Goal: Information Seeking & Learning: Learn about a topic

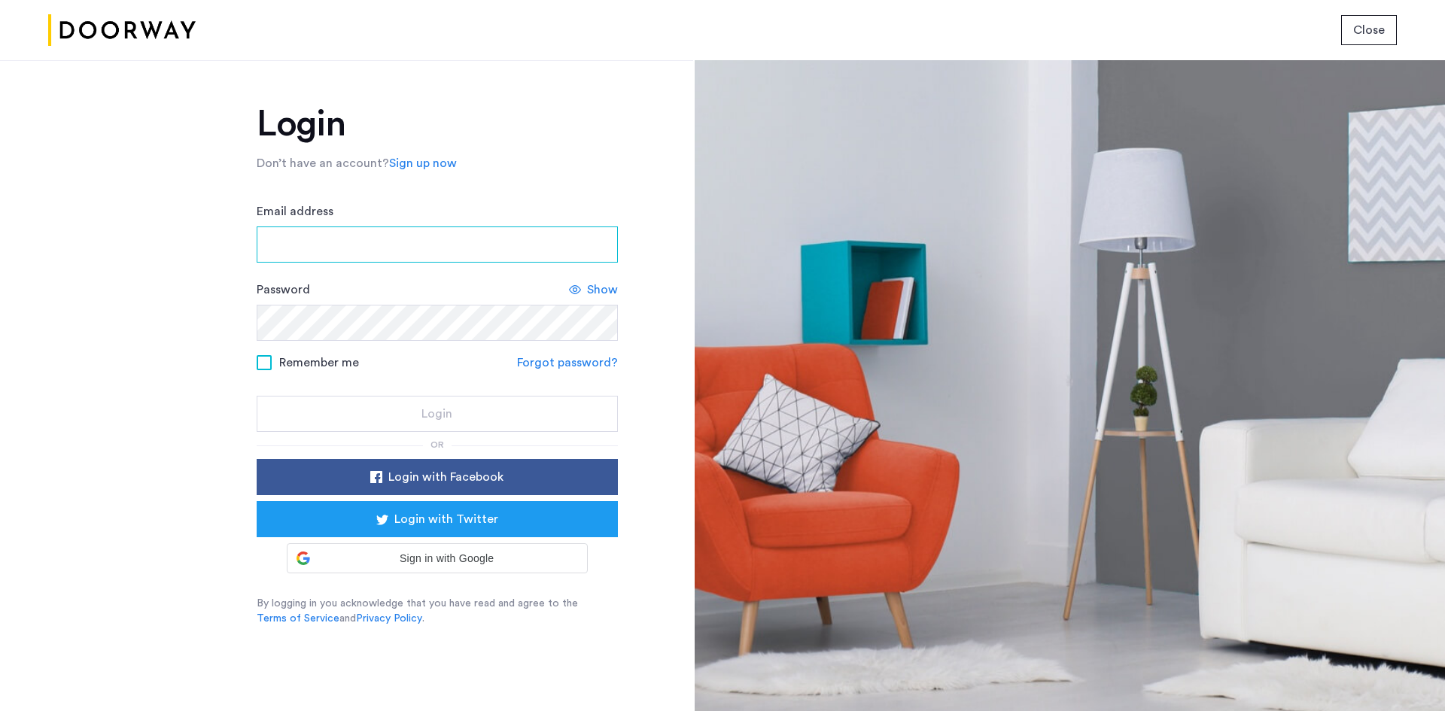
click at [443, 239] on input "Email address" at bounding box center [437, 245] width 361 height 36
type input "**********"
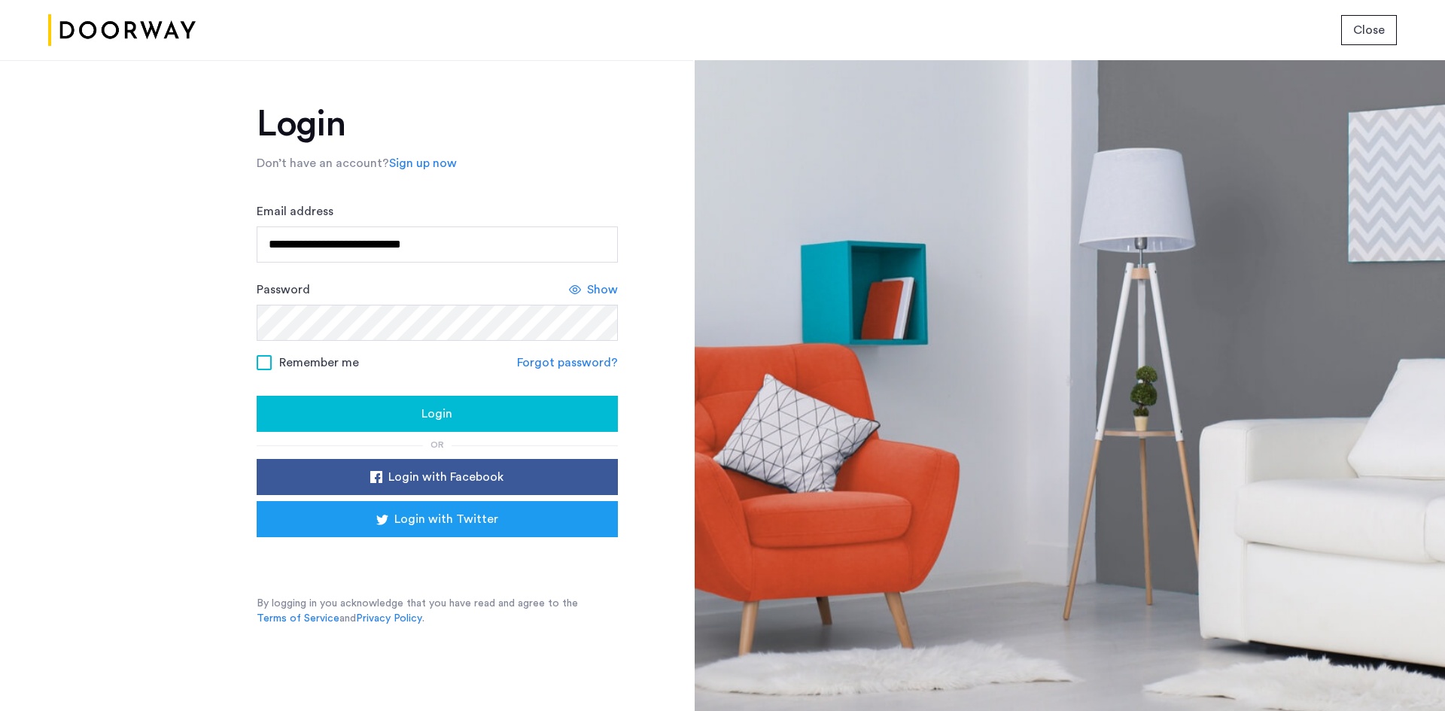
click at [295, 357] on span "Remember me" at bounding box center [319, 363] width 80 height 18
click at [346, 422] on div "Login" at bounding box center [437, 414] width 337 height 18
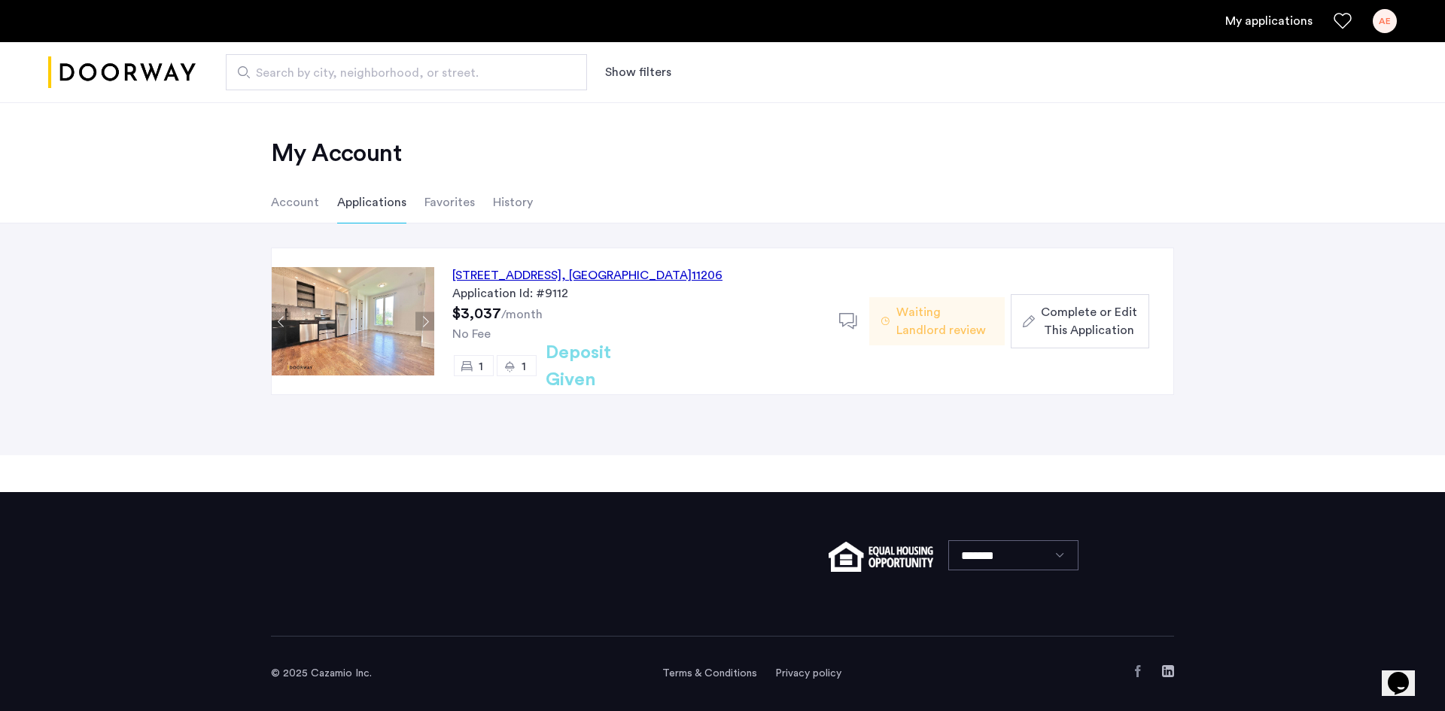
click at [336, 323] on img at bounding box center [353, 321] width 163 height 108
click at [428, 316] on button "Next apartment" at bounding box center [424, 321] width 19 height 19
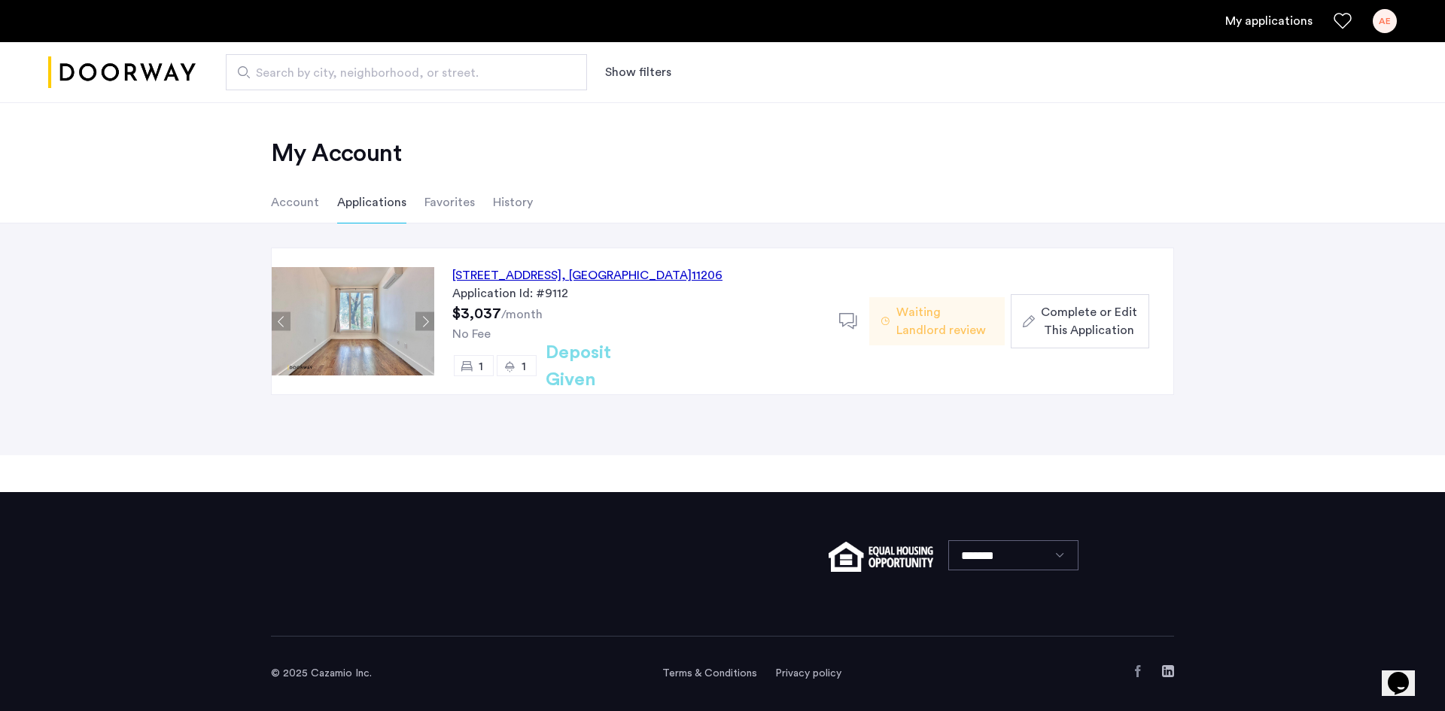
click at [428, 316] on button "Next apartment" at bounding box center [424, 321] width 19 height 19
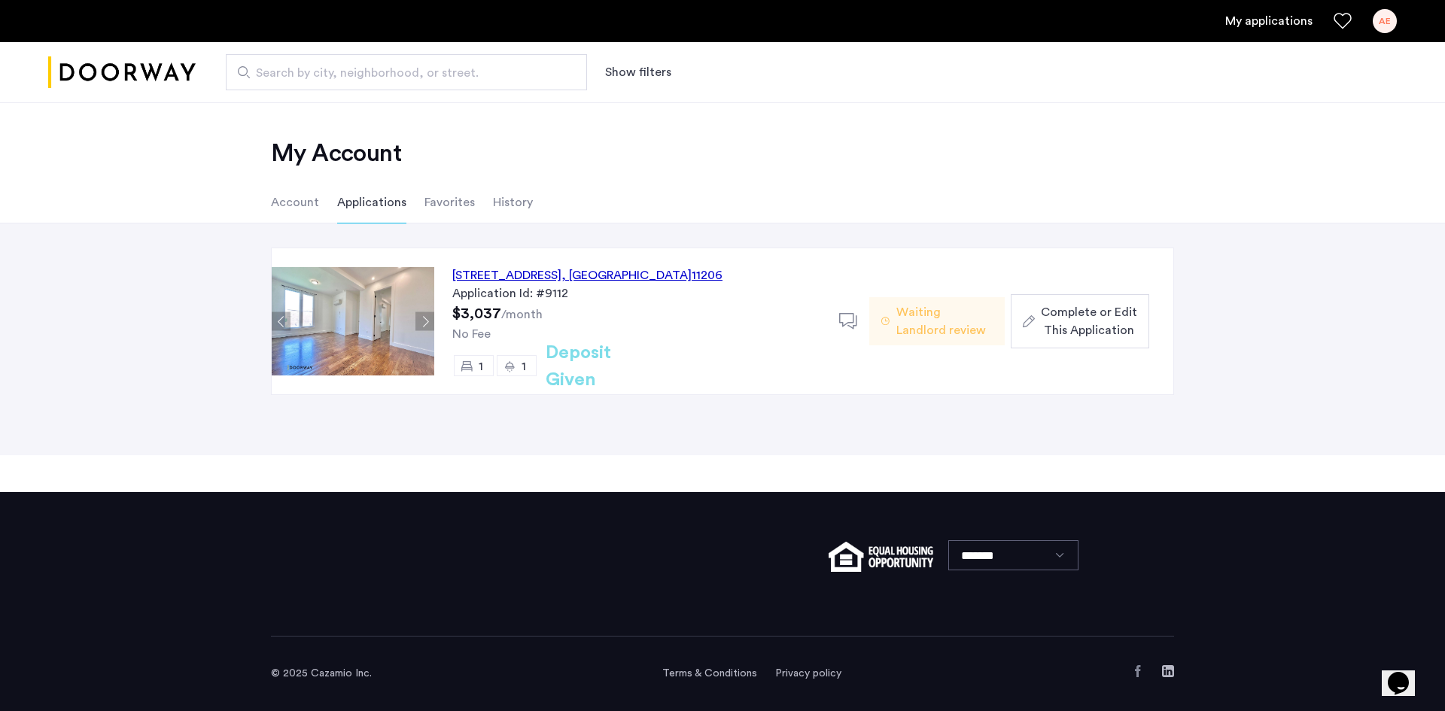
click at [428, 316] on button "Next apartment" at bounding box center [424, 321] width 19 height 19
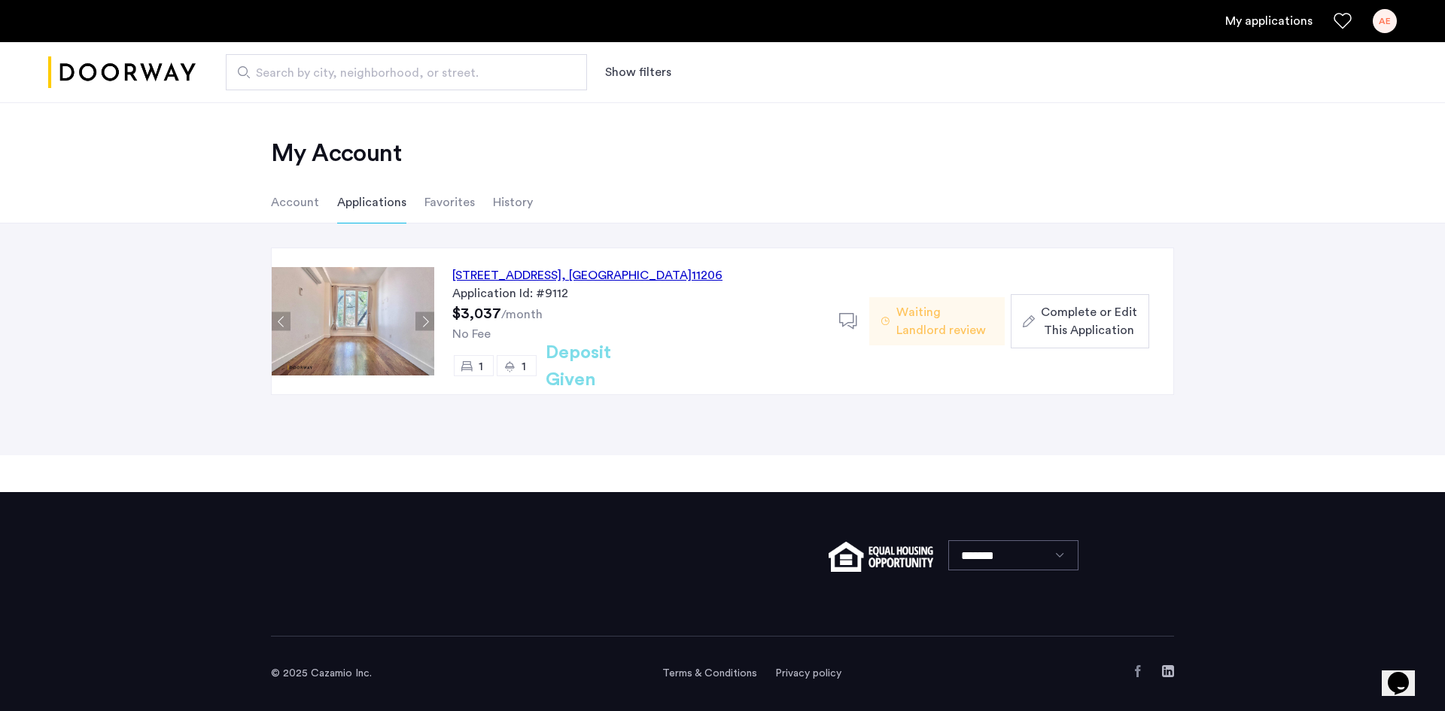
click at [428, 316] on button "Next apartment" at bounding box center [424, 321] width 19 height 19
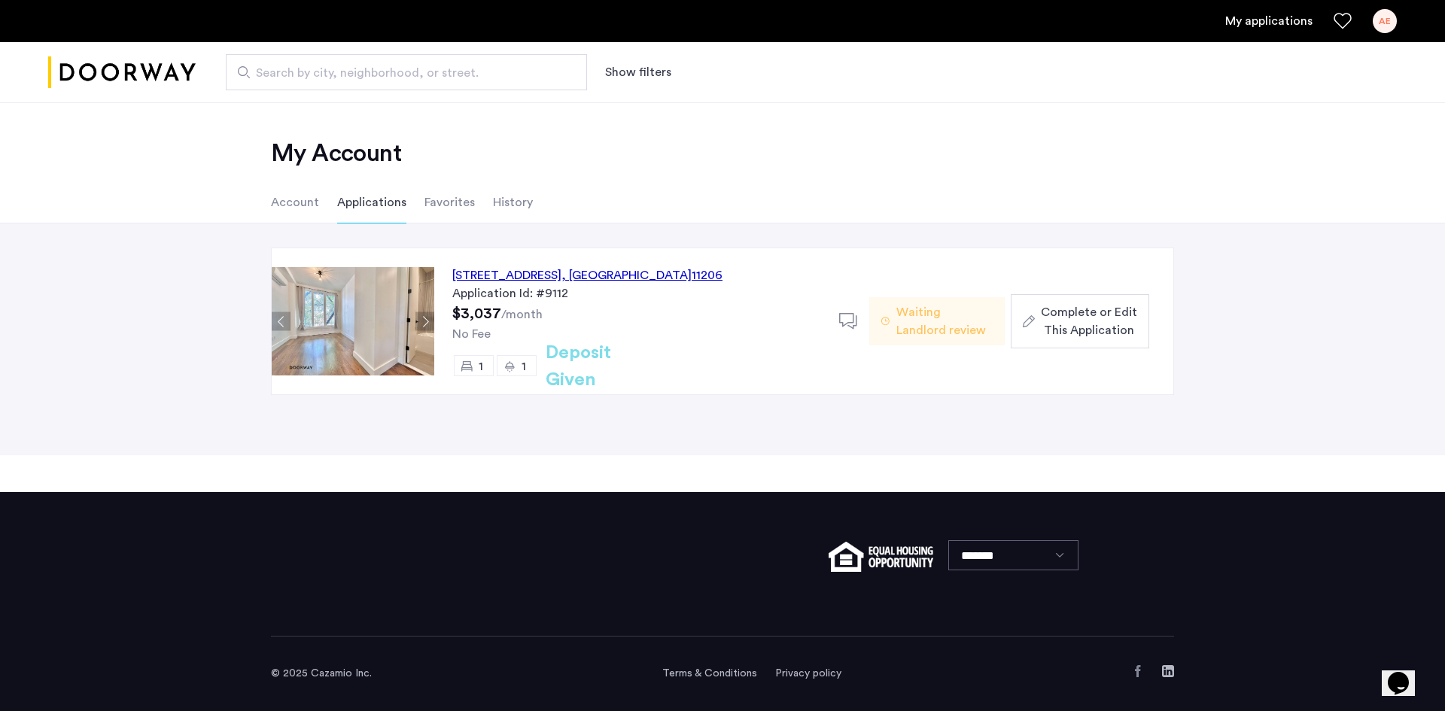
click at [428, 316] on button "Next apartment" at bounding box center [424, 321] width 19 height 19
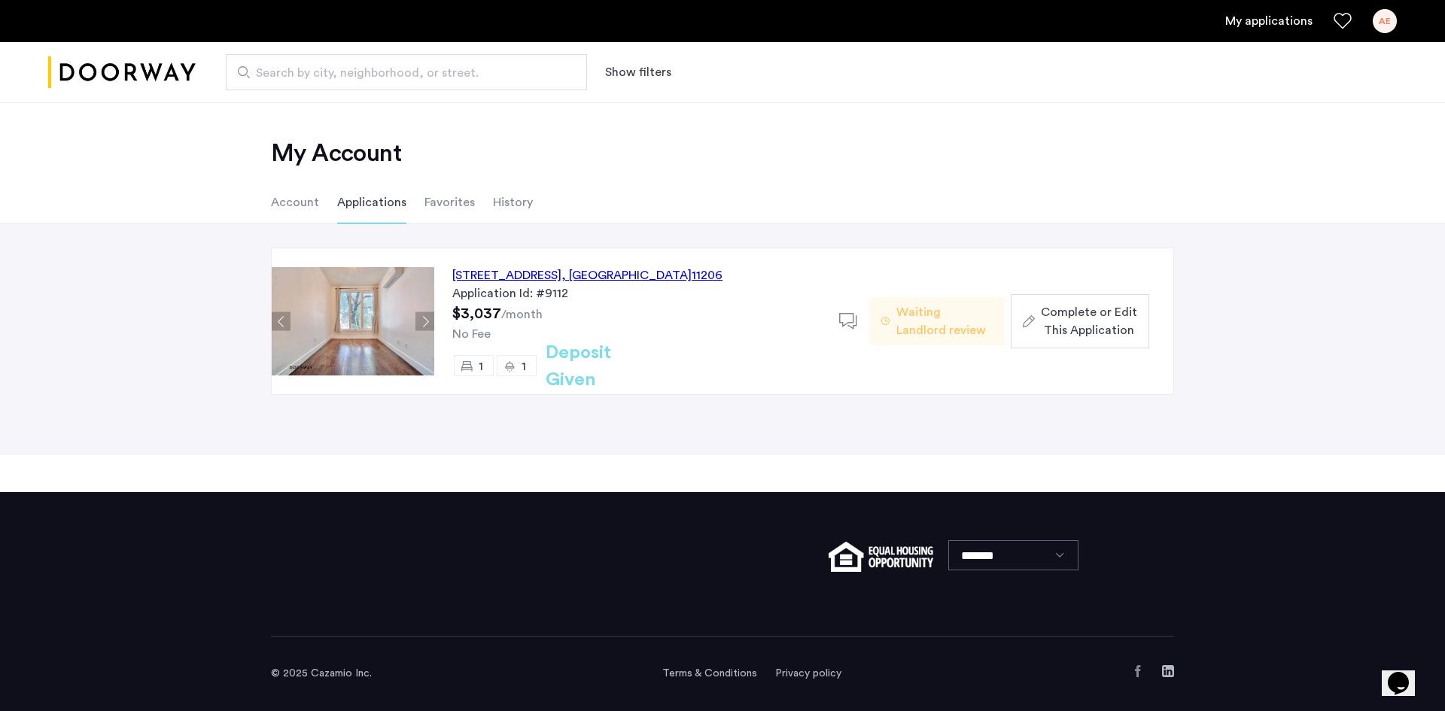
click at [428, 316] on button "Next apartment" at bounding box center [424, 321] width 19 height 19
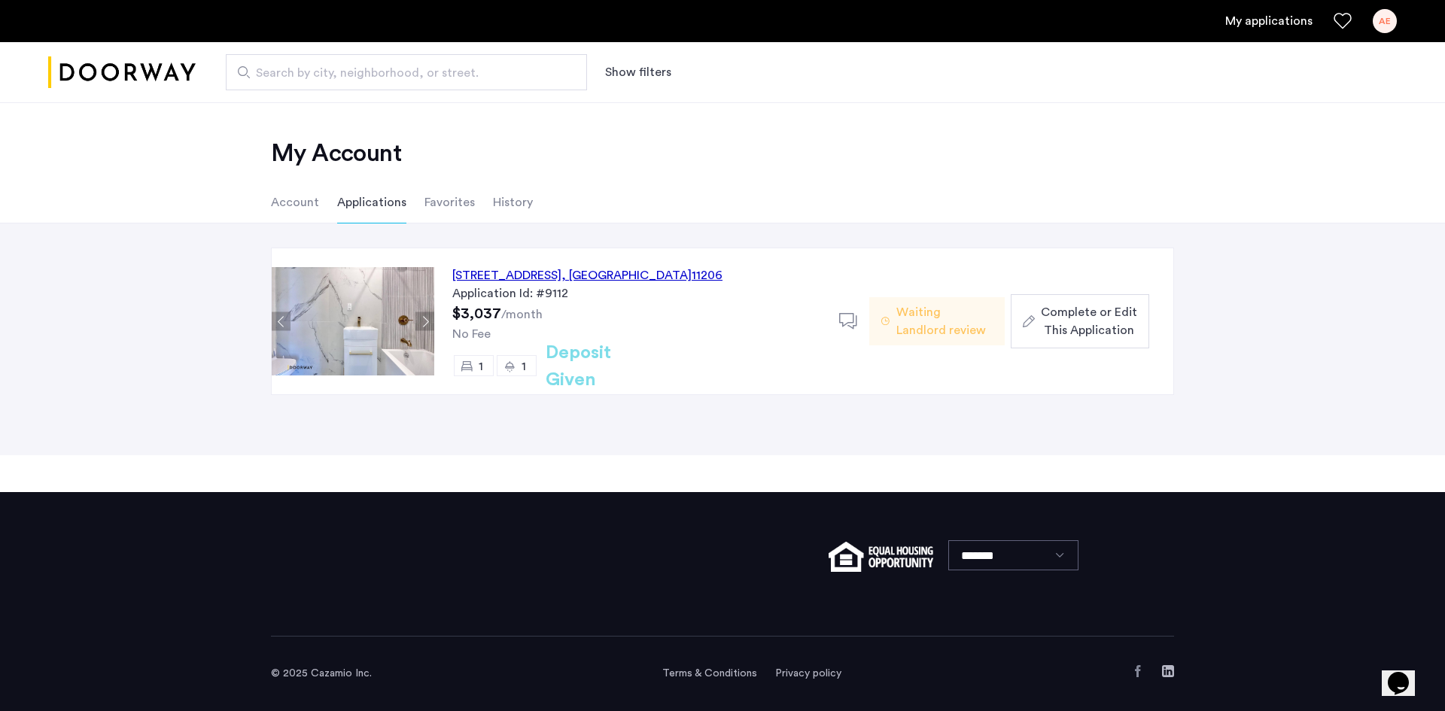
click at [428, 316] on button "Next apartment" at bounding box center [424, 321] width 19 height 19
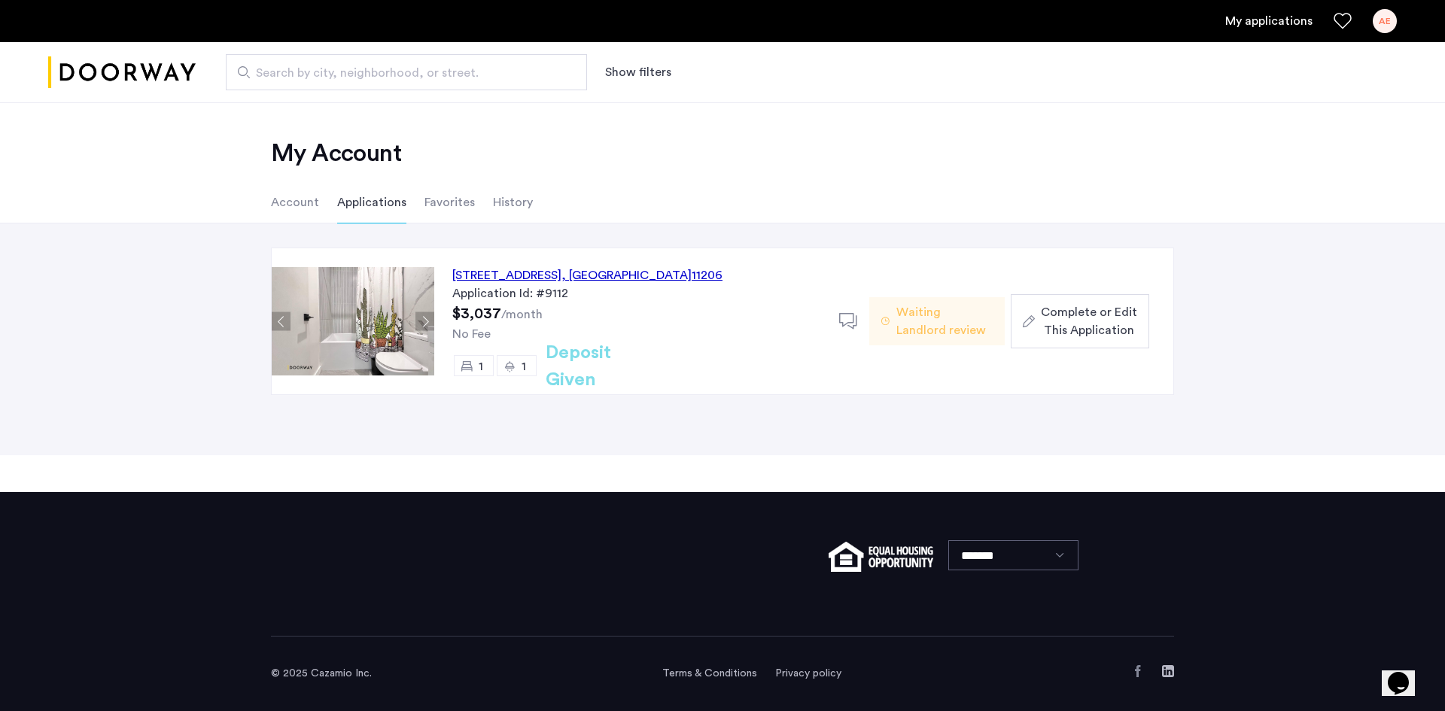
click at [428, 316] on button "Next apartment" at bounding box center [424, 321] width 19 height 19
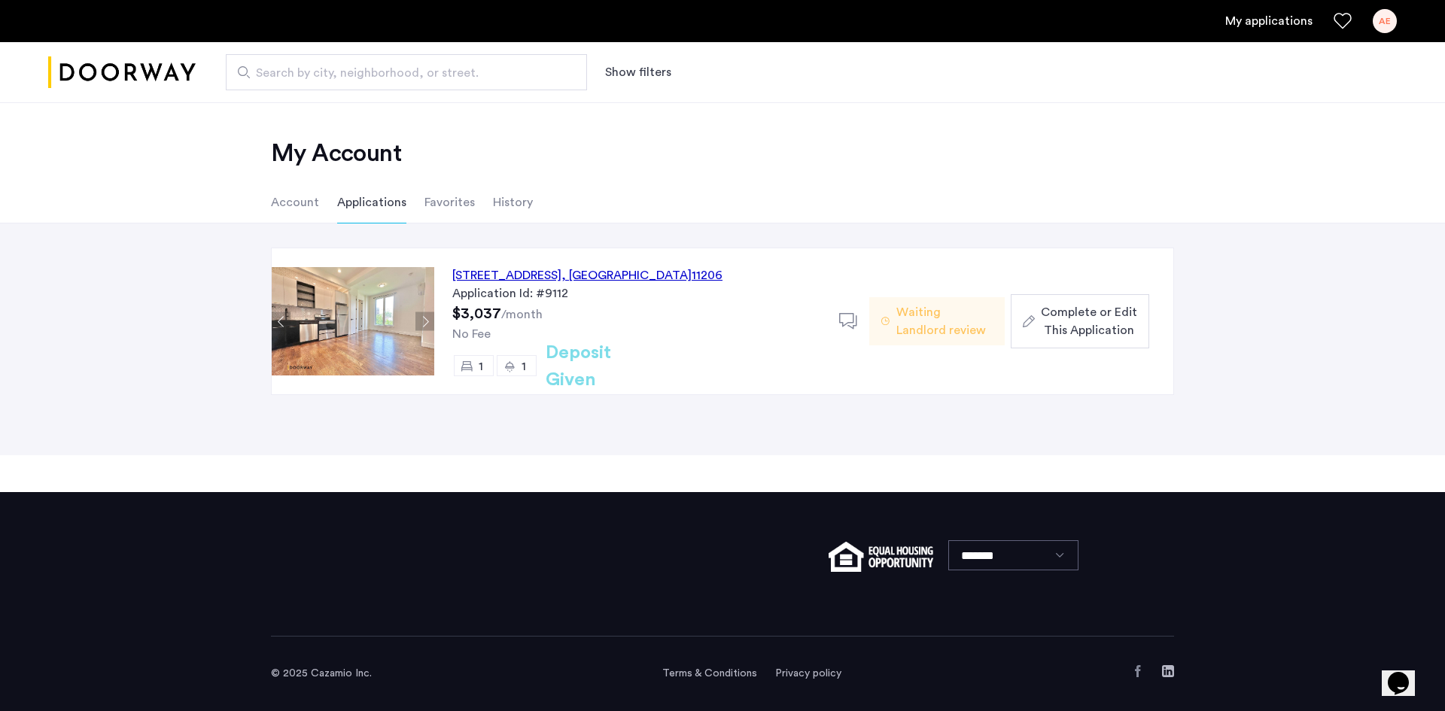
click at [428, 316] on button "Next apartment" at bounding box center [424, 321] width 19 height 19
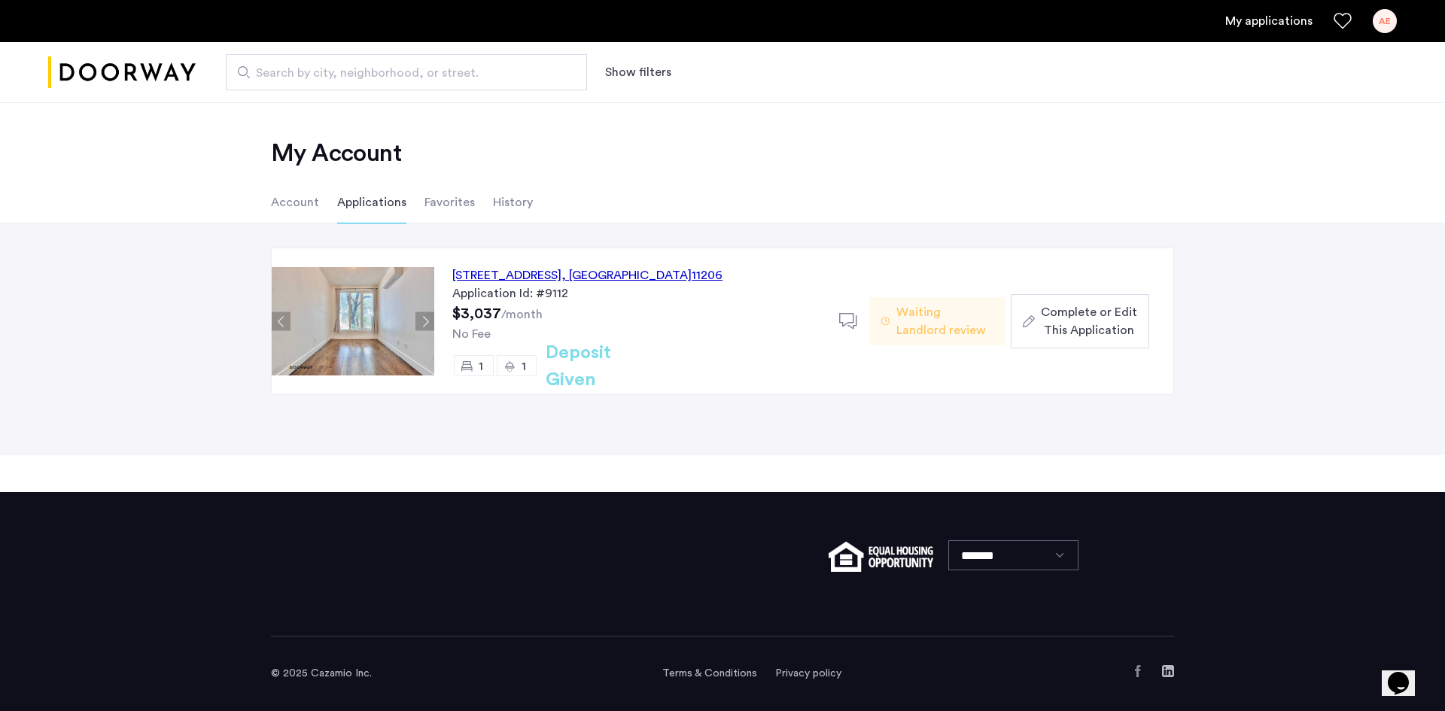
click at [553, 279] on div "[STREET_ADDRESS]" at bounding box center [587, 275] width 270 height 18
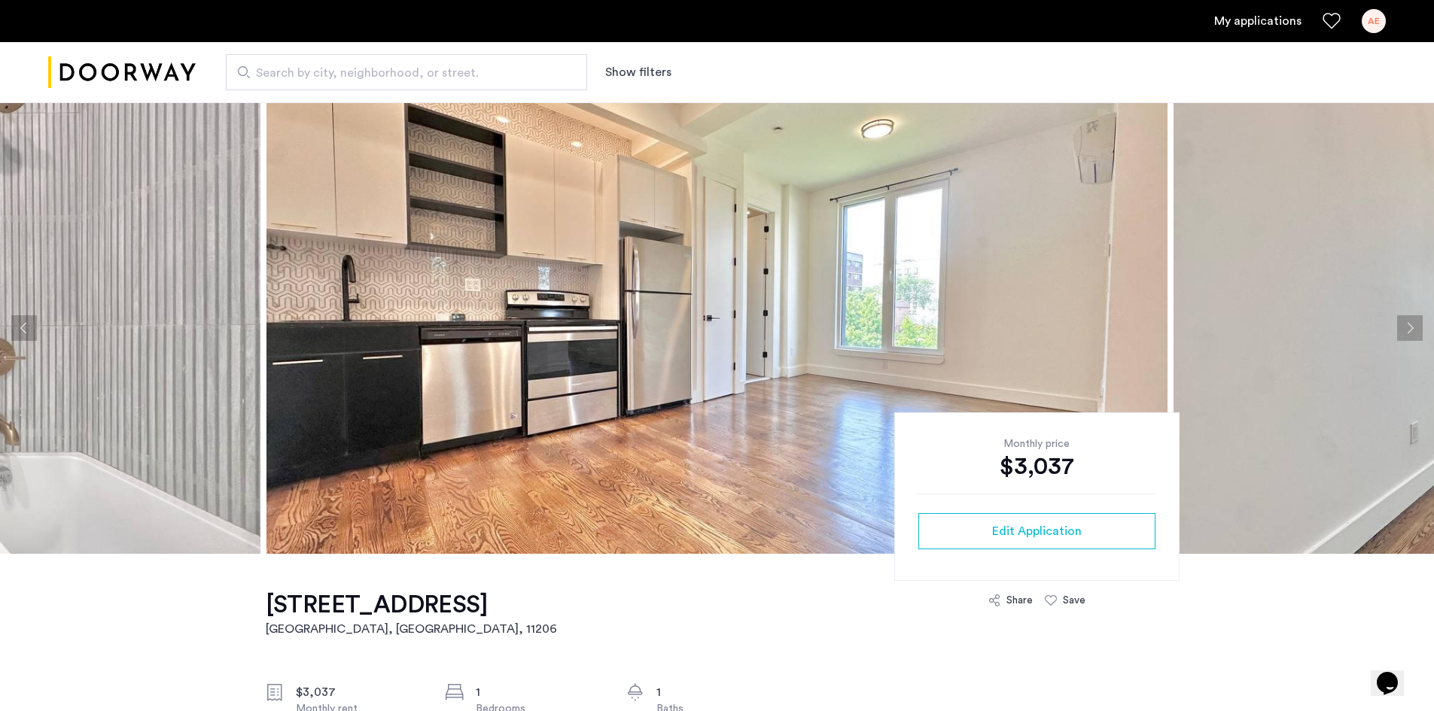
click at [1420, 331] on button "Next apartment" at bounding box center [1410, 328] width 26 height 26
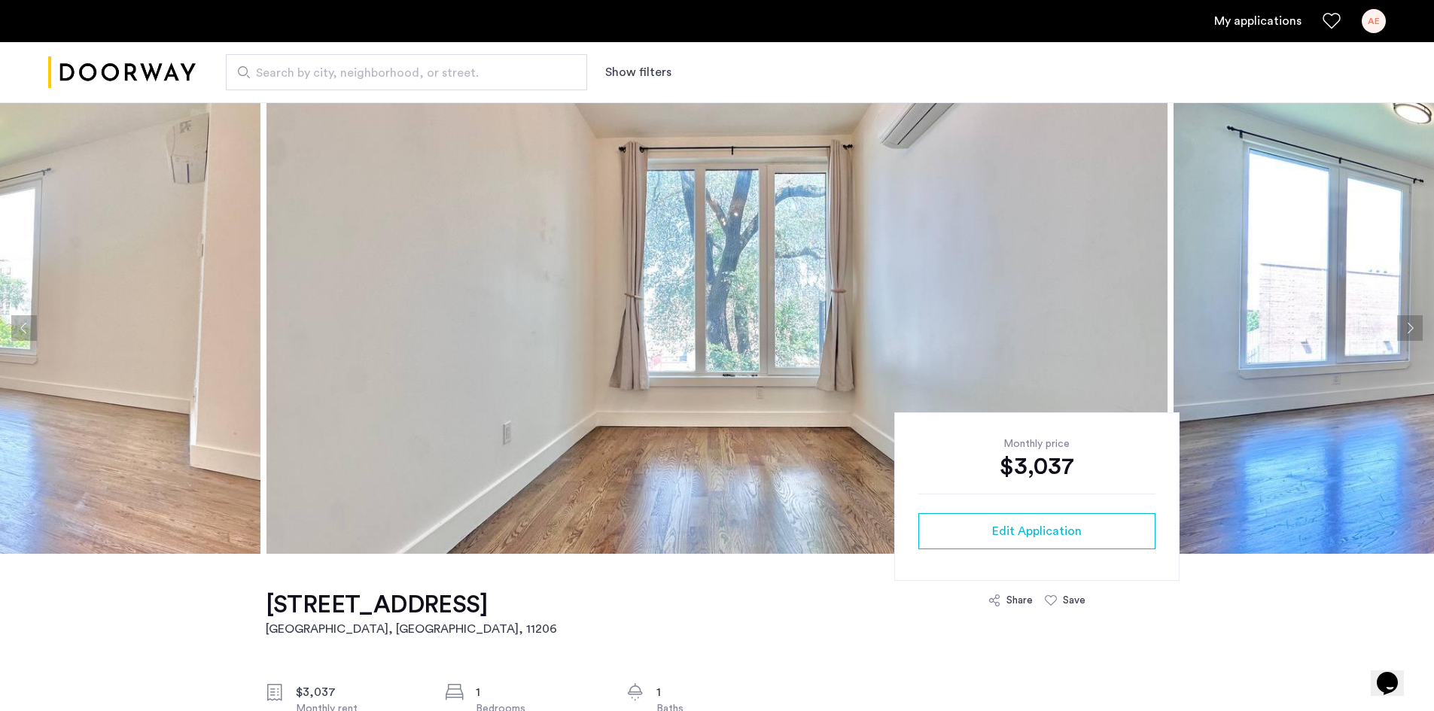
click at [1414, 334] on button "Next apartment" at bounding box center [1410, 328] width 26 height 26
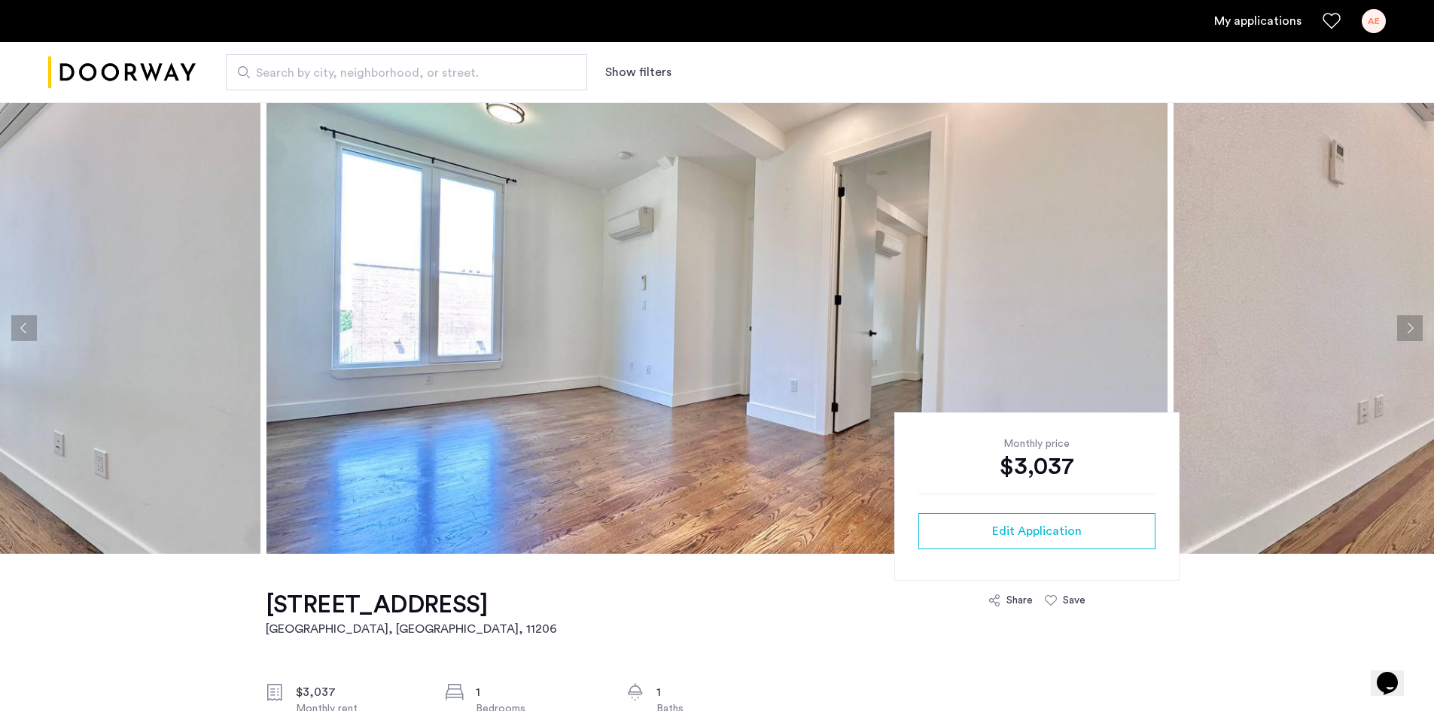
click at [1414, 334] on button "Next apartment" at bounding box center [1410, 328] width 26 height 26
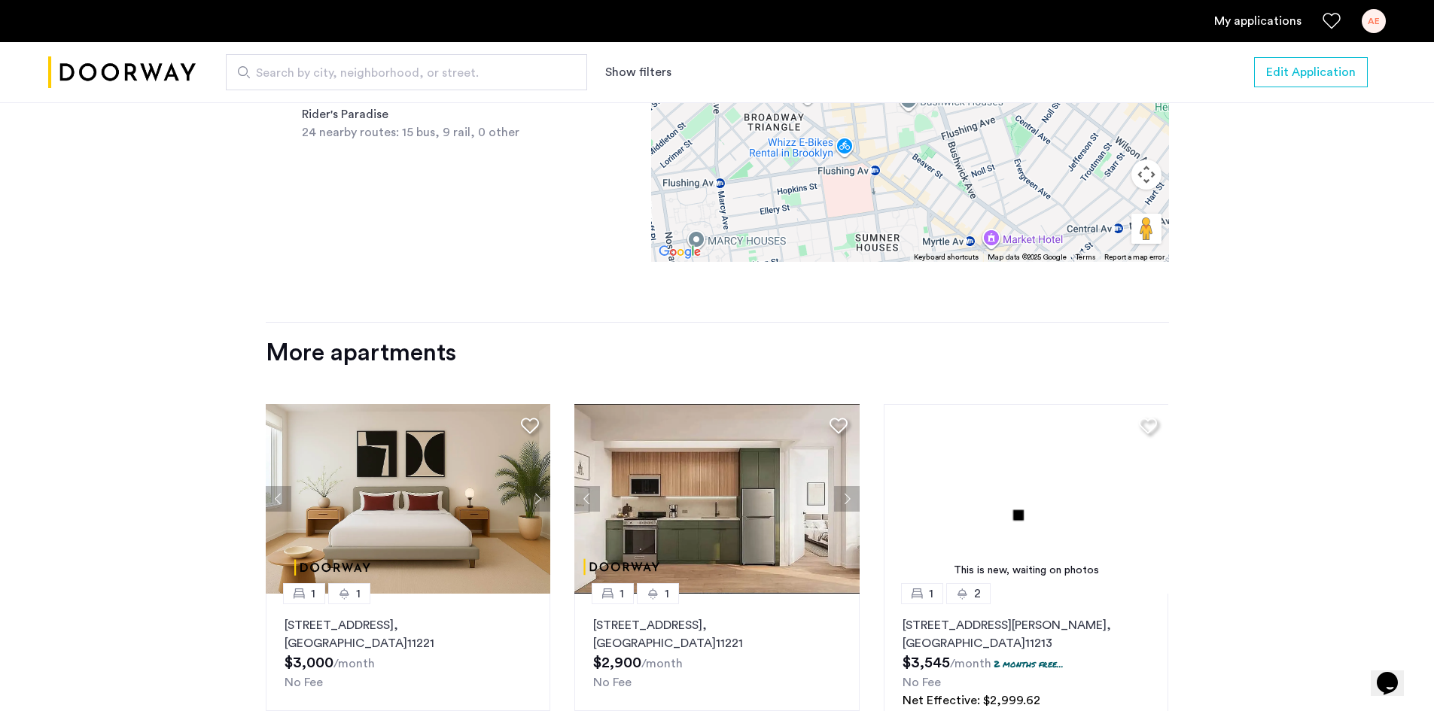
scroll to position [1656, 0]
